Goal: Information Seeking & Learning: Check status

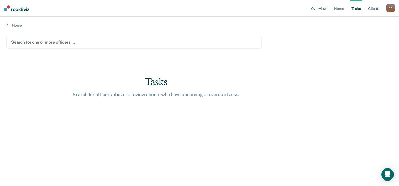
click at [71, 40] on div at bounding box center [133, 42] width 245 height 6
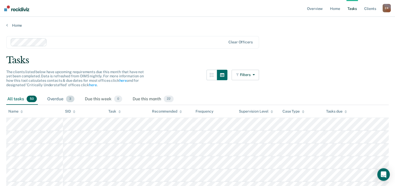
click at [57, 100] on div "Overdue 3" at bounding box center [60, 98] width 29 height 11
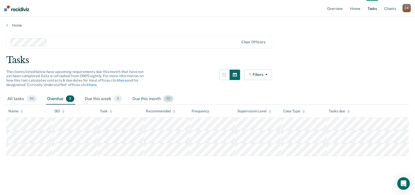
click at [147, 99] on div "Due this month 22" at bounding box center [152, 98] width 43 height 11
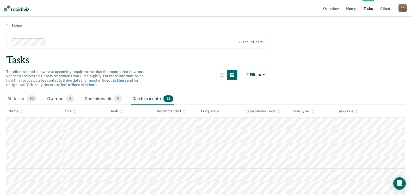
click at [83, 99] on div "All tasks 50 Overdue 3 Due this week 0 Due this month 22" at bounding box center [205, 98] width 399 height 11
click at [94, 99] on div "Due this week 0" at bounding box center [103, 98] width 39 height 11
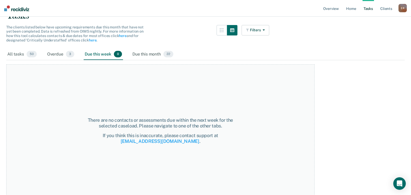
scroll to position [46, 0]
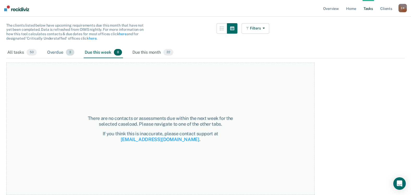
click at [54, 55] on div "Overdue 3" at bounding box center [60, 52] width 29 height 11
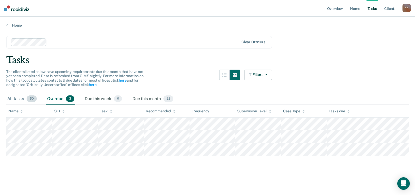
click at [13, 99] on div "All tasks 50" at bounding box center [22, 98] width 32 height 11
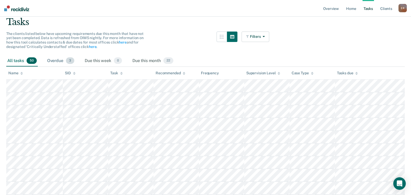
scroll to position [26, 0]
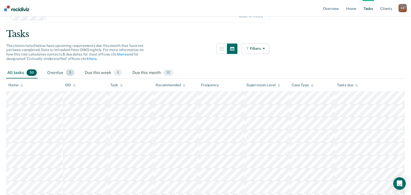
click at [60, 74] on div "Overdue 3" at bounding box center [60, 72] width 29 height 11
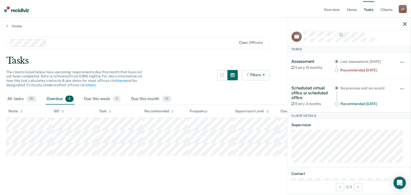
scroll to position [1, 0]
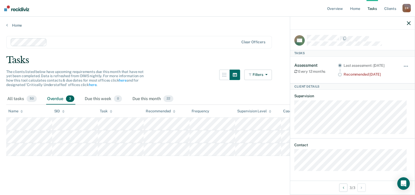
click at [398, 23] on icon "button" at bounding box center [409, 23] width 4 height 4
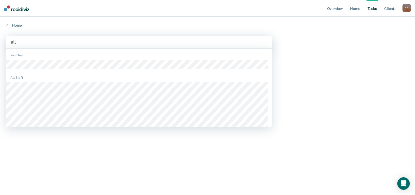
type input "alla"
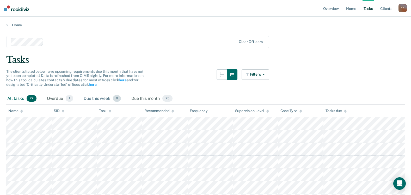
scroll to position [0, 0]
click at [59, 101] on div "Overdue 1" at bounding box center [60, 98] width 28 height 11
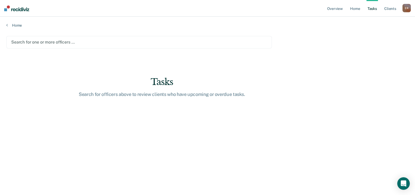
click at [38, 42] on div at bounding box center [139, 42] width 256 height 6
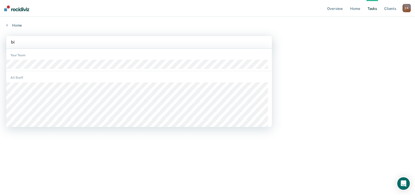
type input "bil"
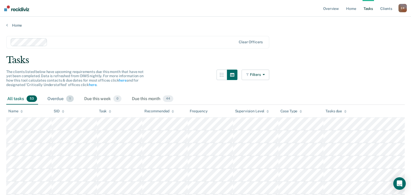
click at [59, 101] on div "Overdue 1" at bounding box center [60, 98] width 28 height 11
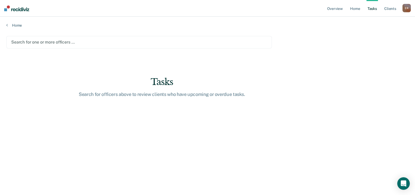
click at [41, 42] on div at bounding box center [139, 42] width 256 height 6
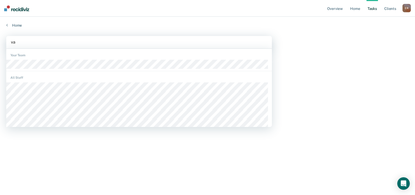
type input "van"
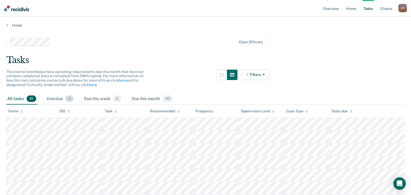
click at [57, 97] on div "Overdue 0" at bounding box center [60, 98] width 29 height 11
